Goal: Transaction & Acquisition: Register for event/course

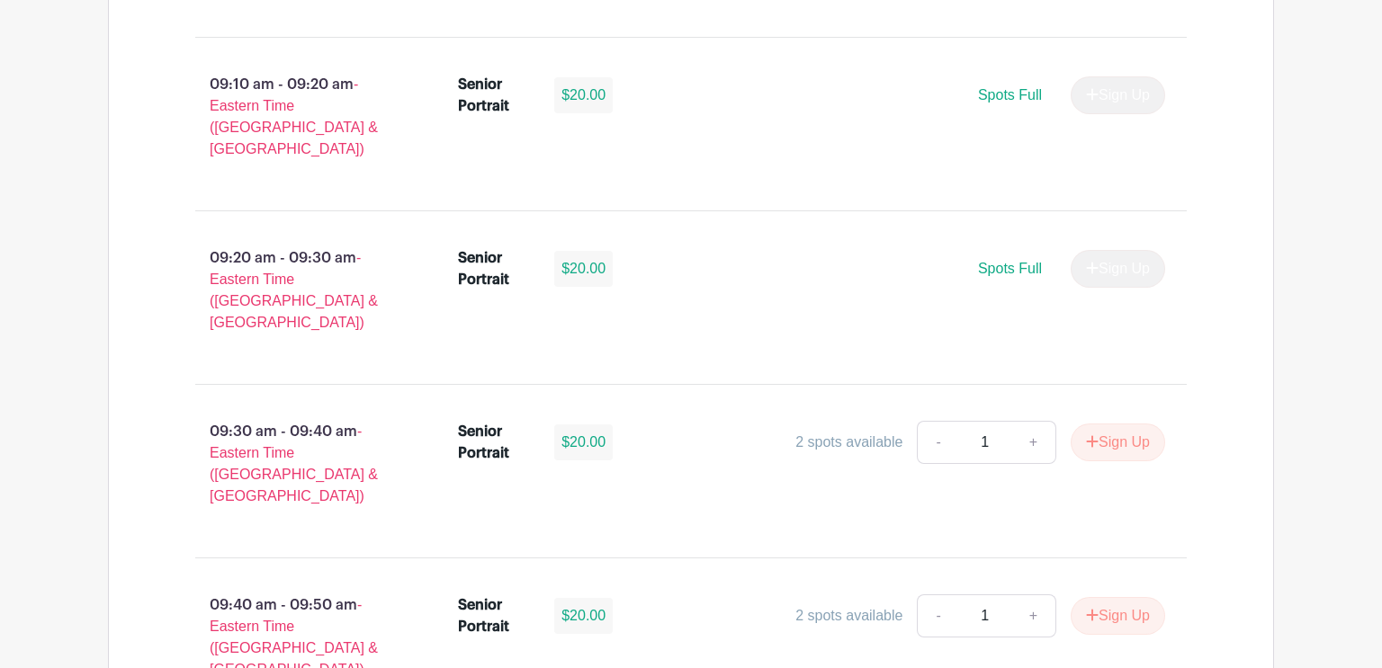
scroll to position [1511, 0]
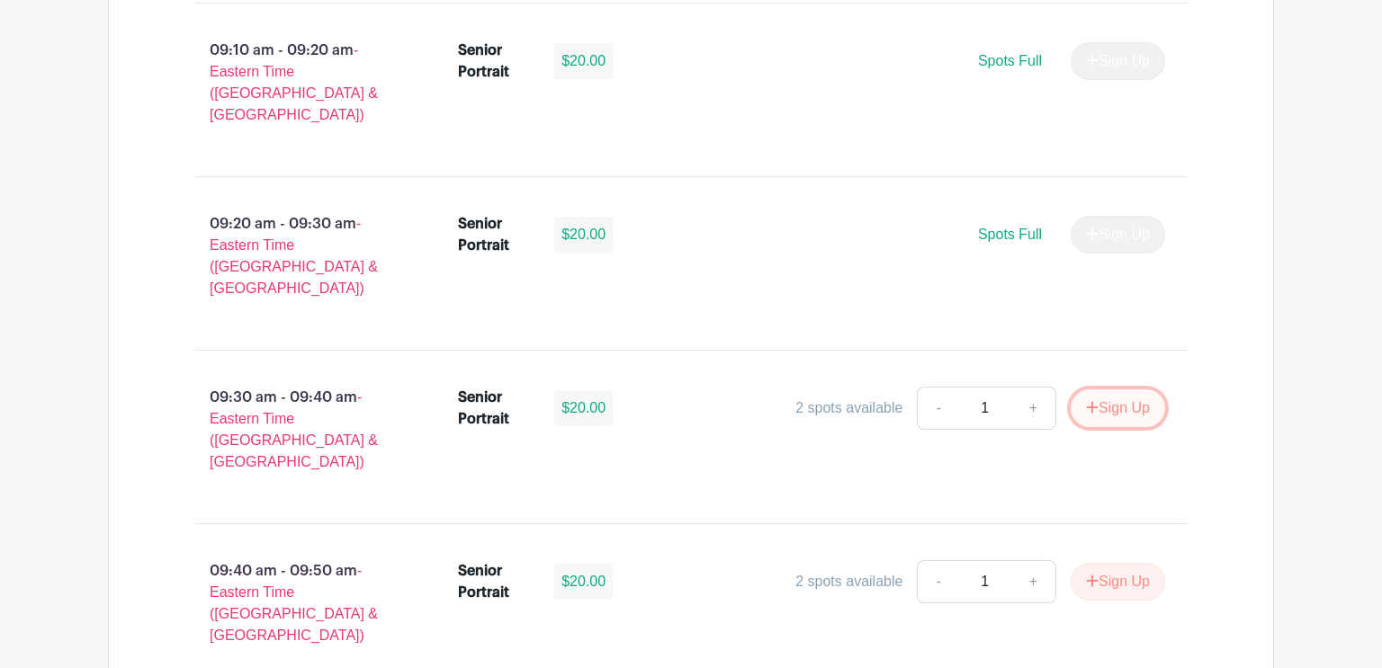
click at [1114, 389] on button "Sign Up" at bounding box center [1117, 408] width 94 height 38
click at [1136, 389] on div "Sign Up" at bounding box center [1110, 408] width 109 height 38
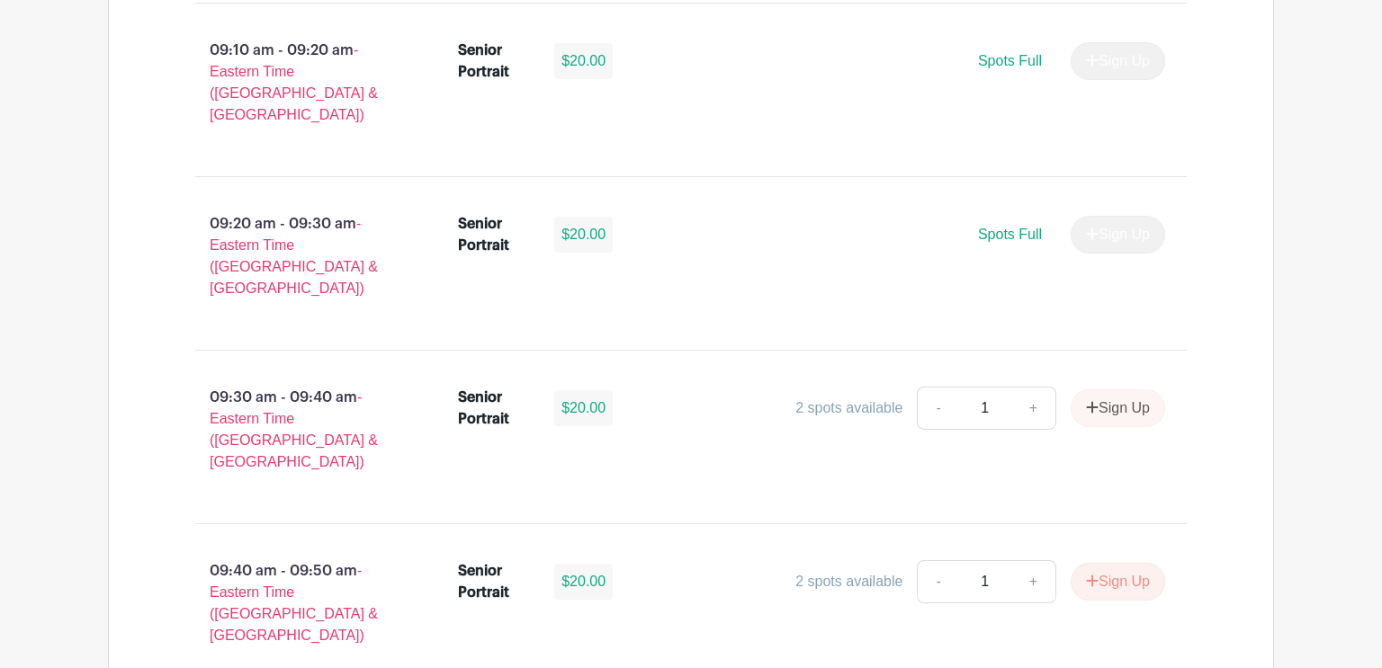
click at [896, 380] on div "Senior Portrait $20.00 2 spots available - 1 + Sign Up" at bounding box center [822, 437] width 787 height 115
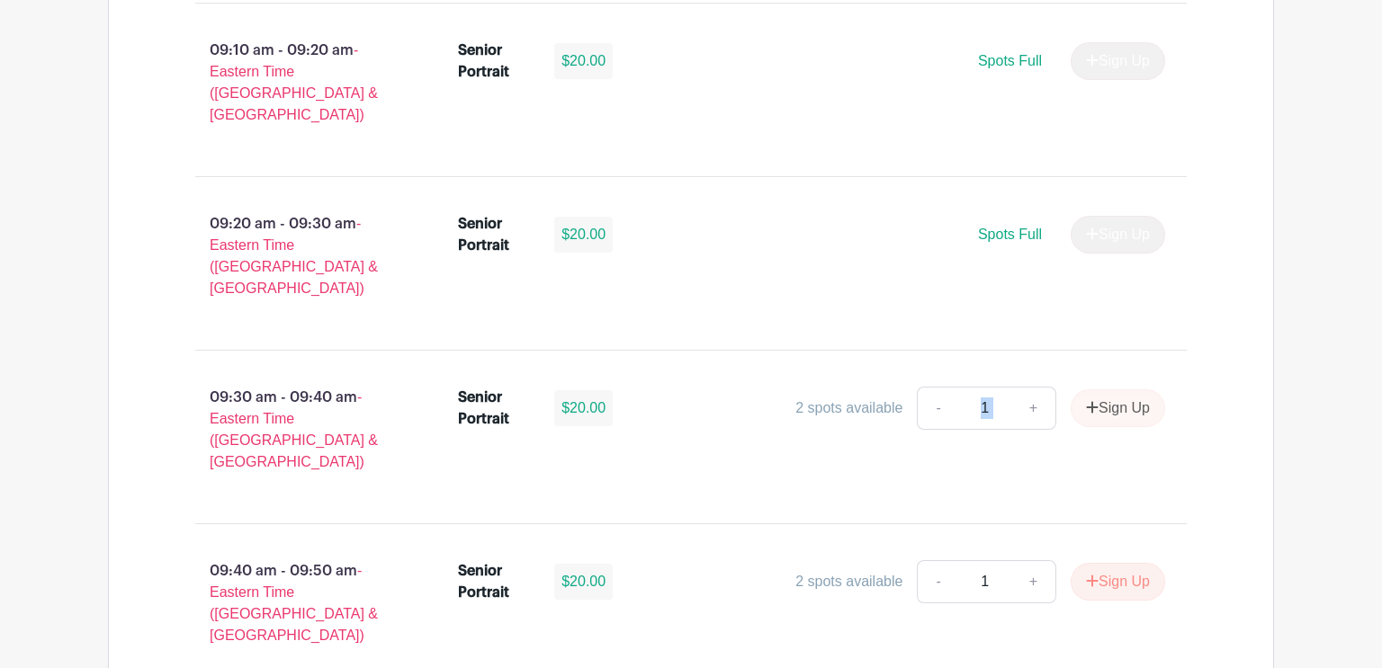
click at [896, 380] on div "Senior Portrait $20.00 2 spots available - 1 + Sign Up" at bounding box center [822, 437] width 787 height 115
click at [1120, 389] on div "Sign Up" at bounding box center [1110, 408] width 109 height 38
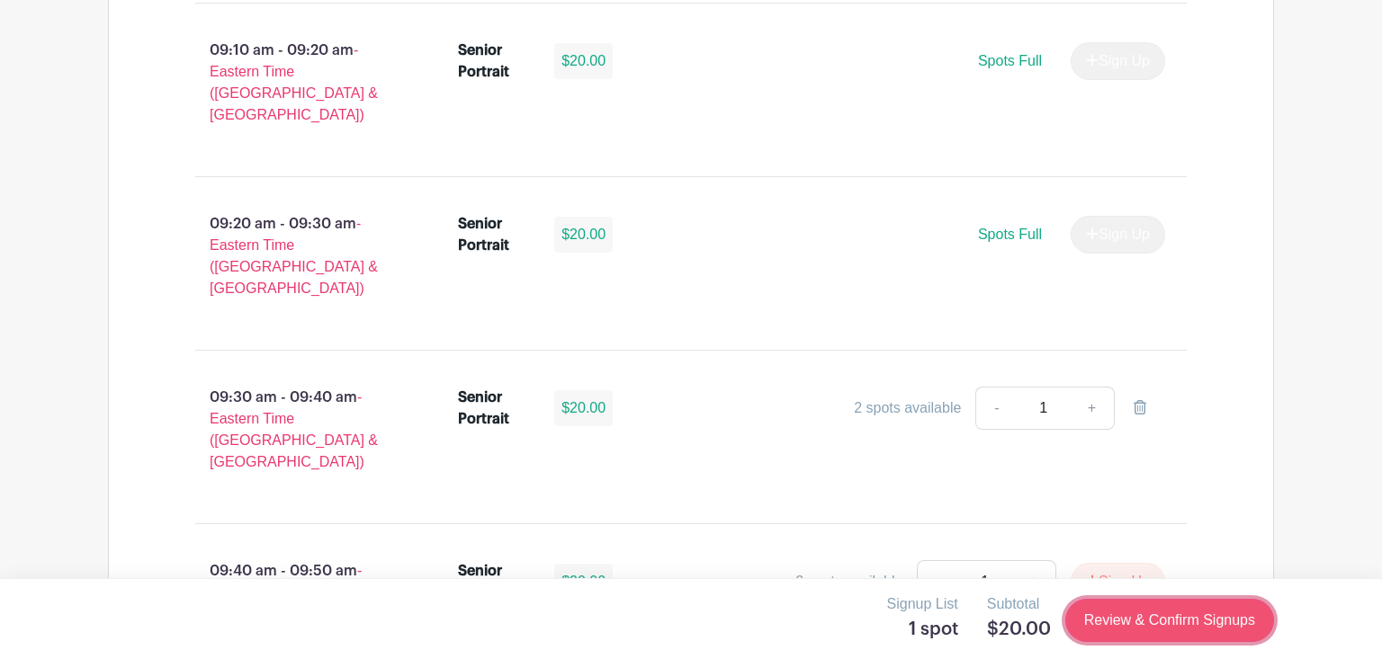
click at [1152, 638] on link "Review & Confirm Signups" at bounding box center [1169, 620] width 209 height 43
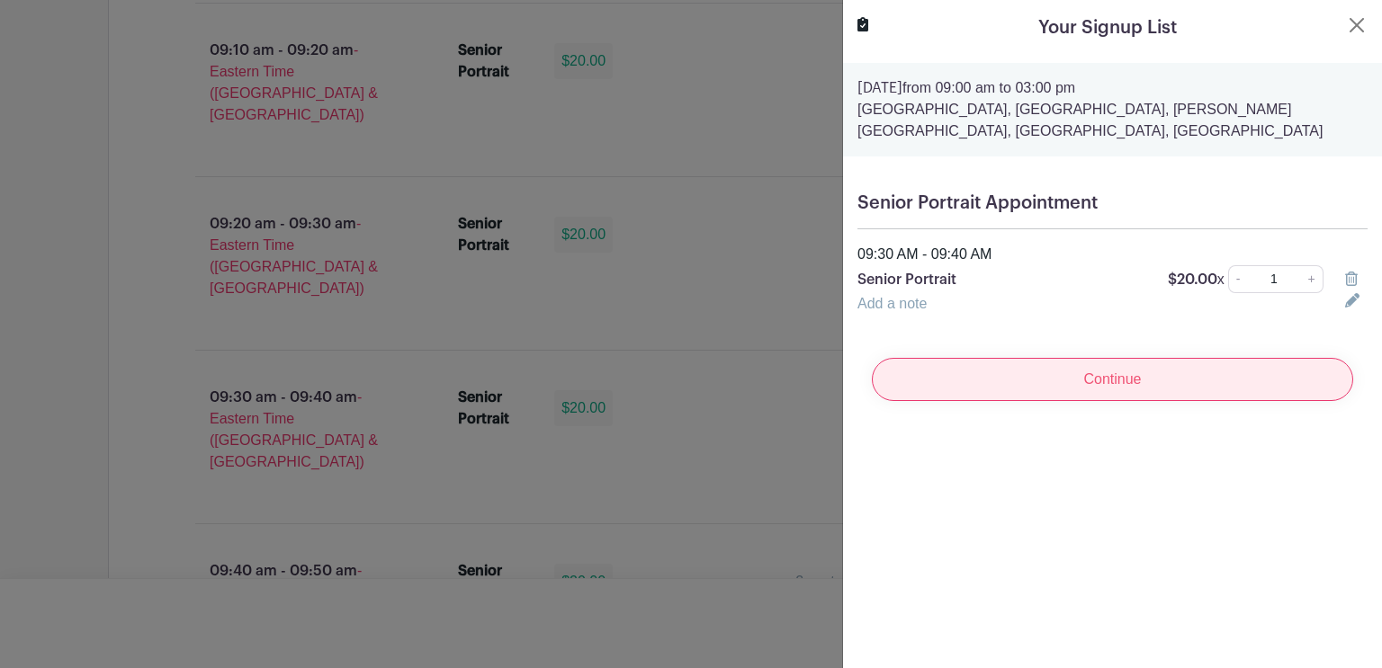
click at [1157, 383] on input "Continue" at bounding box center [1112, 379] width 481 height 43
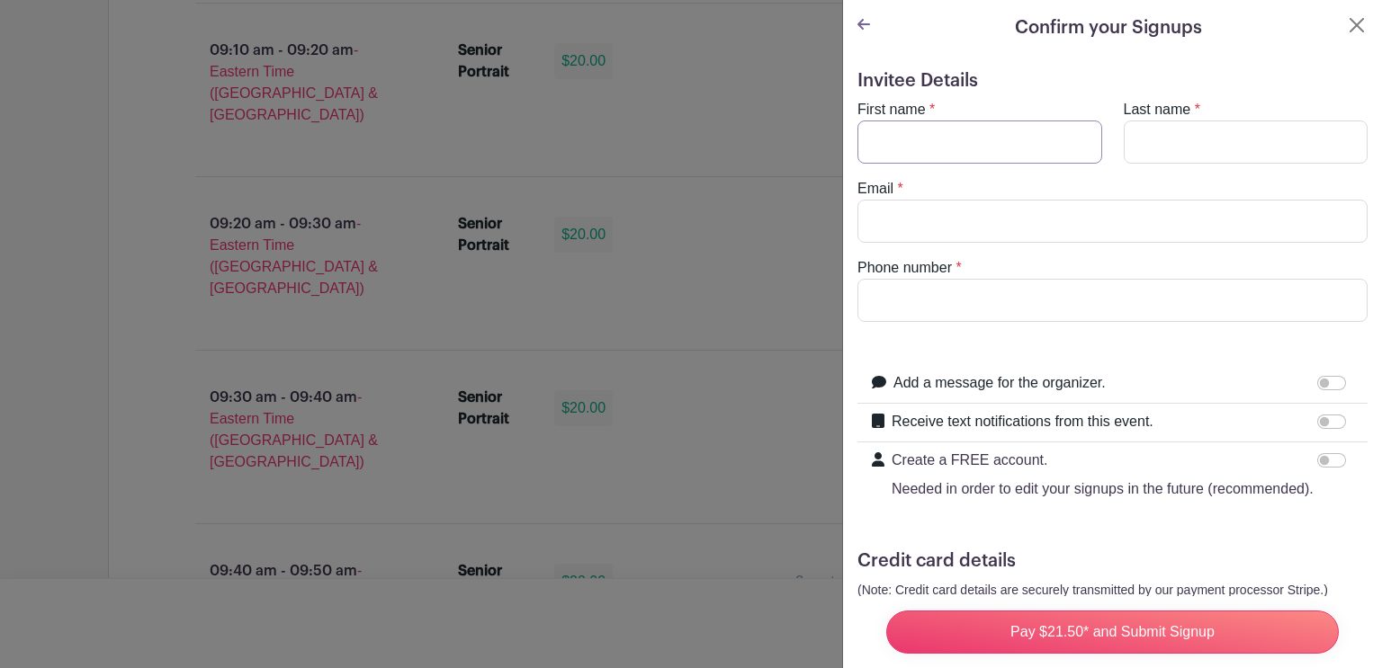
click at [1008, 150] on input "First name" at bounding box center [979, 142] width 245 height 43
type input "Kiera"
click at [1263, 144] on input "Last name" at bounding box center [1245, 142] width 245 height 43
type input "[PERSON_NAME]"
click at [1131, 235] on input "Email" at bounding box center [1112, 221] width 510 height 43
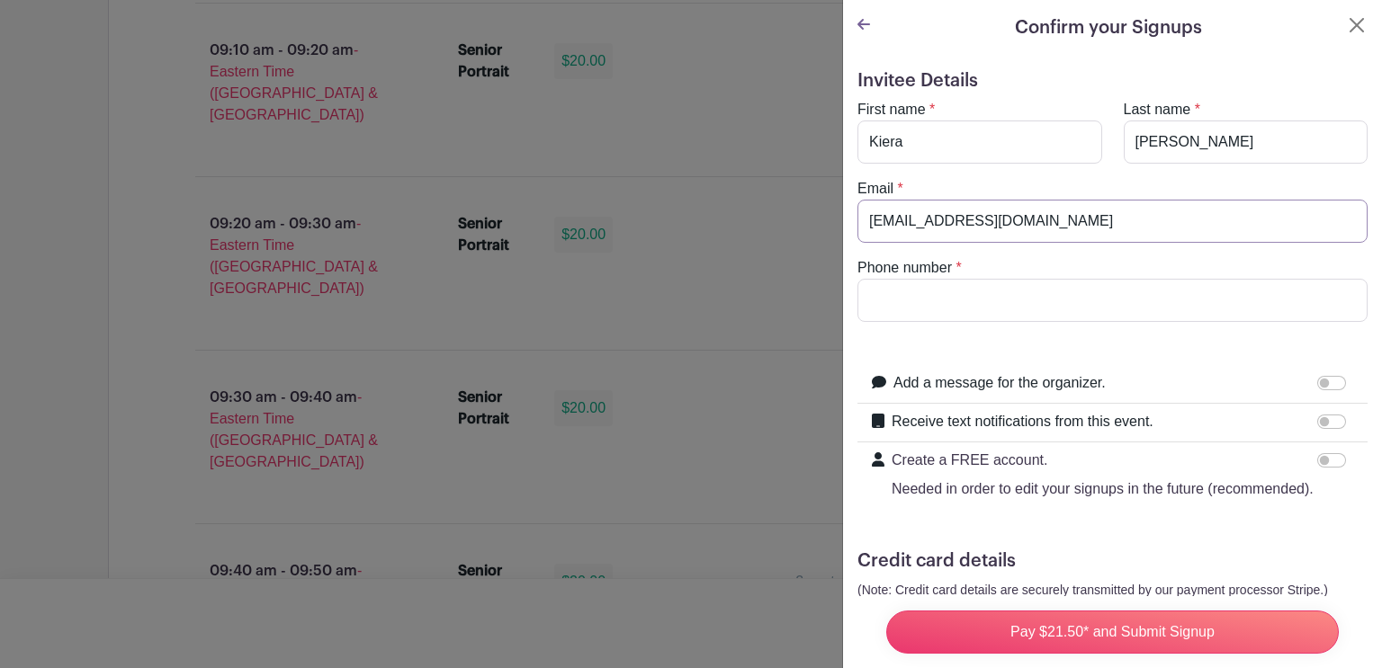
type input "[EMAIL_ADDRESS][DOMAIN_NAME]"
